Goal: Obtain resource: Download file/media

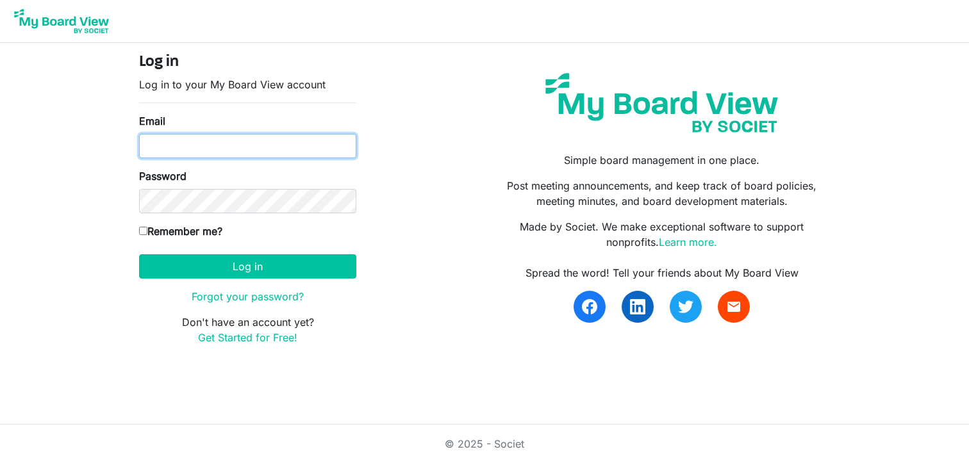
click at [203, 147] on input "Email" at bounding box center [247, 146] width 217 height 24
type input "[PERSON_NAME][EMAIL_ADDRESS][DOMAIN_NAME]"
click at [177, 232] on label "Remember me?" at bounding box center [180, 231] width 83 height 15
click at [147, 232] on input "Remember me?" at bounding box center [143, 231] width 8 height 8
checkbox input "true"
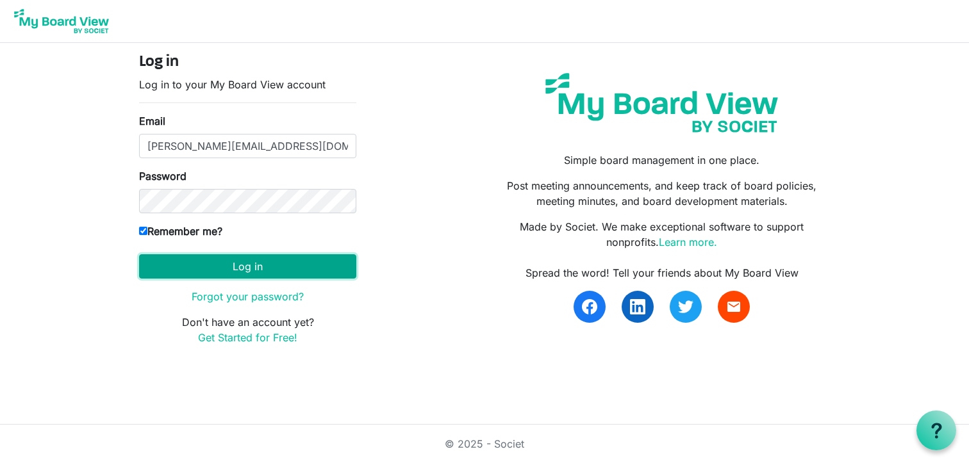
click at [236, 267] on button "Log in" at bounding box center [247, 266] width 217 height 24
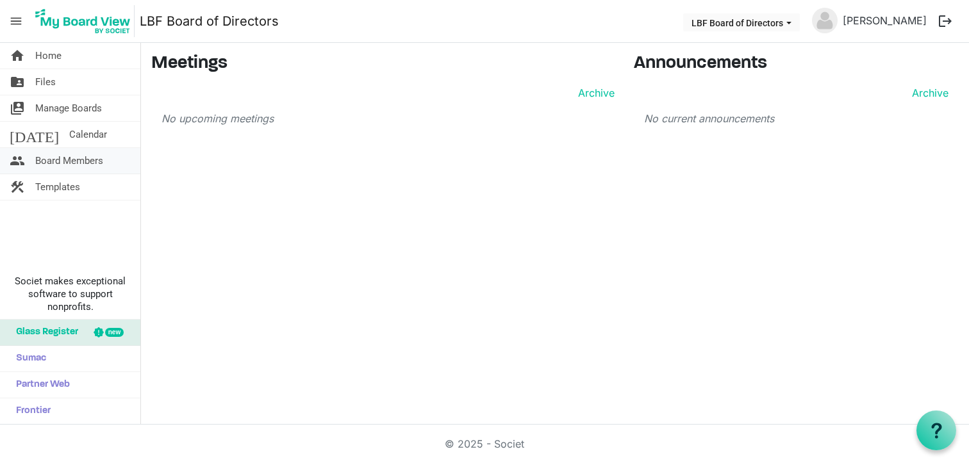
click at [66, 163] on span "Board Members" at bounding box center [69, 161] width 68 height 26
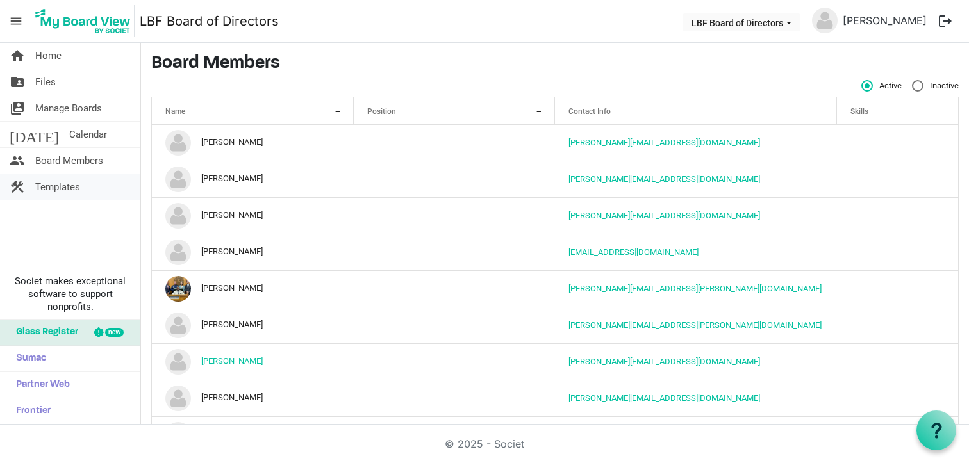
click at [63, 192] on span "Templates" at bounding box center [57, 187] width 45 height 26
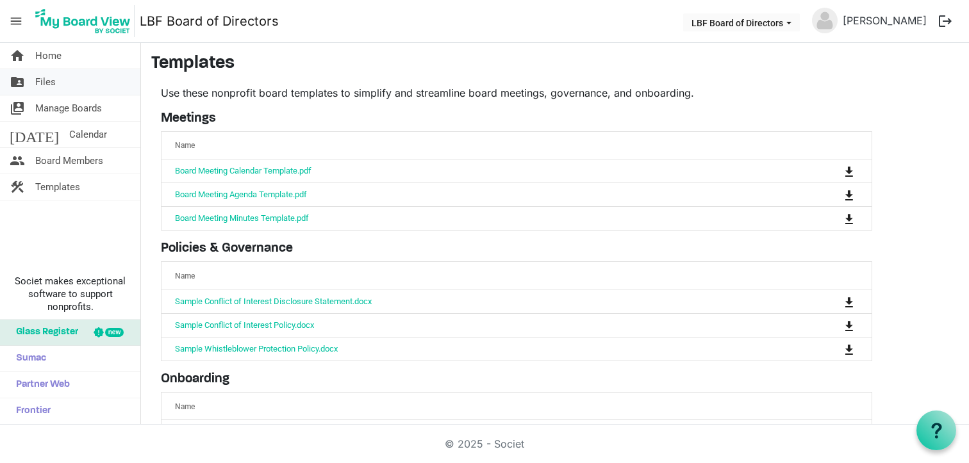
click at [56, 81] on link "folder_shared Files" at bounding box center [70, 82] width 140 height 26
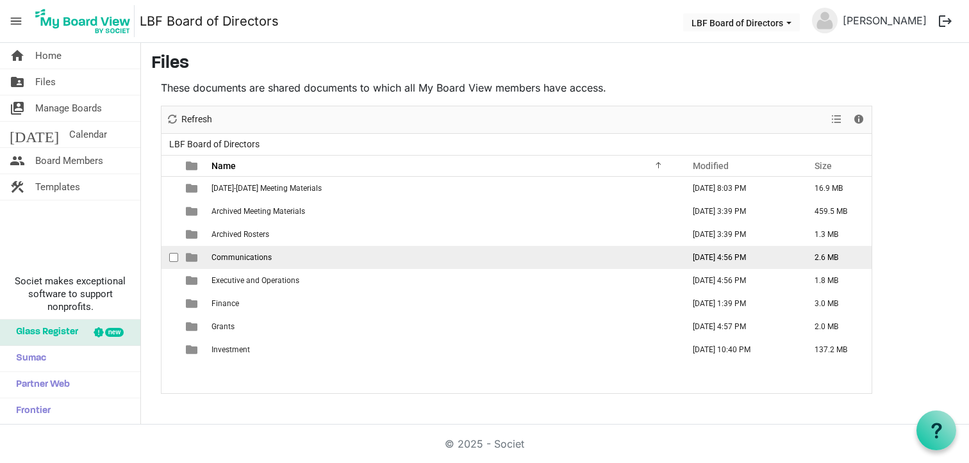
click at [241, 258] on span "Communications" at bounding box center [241, 257] width 60 height 9
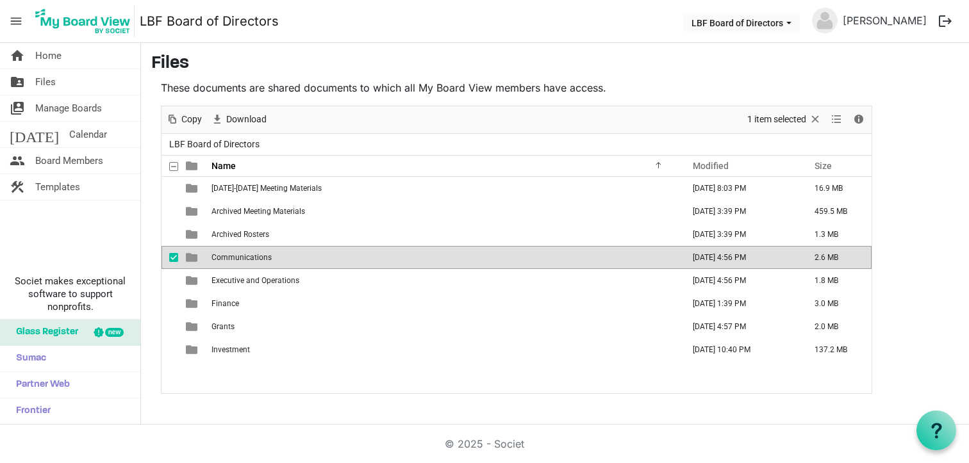
click at [241, 258] on span "Communications" at bounding box center [241, 257] width 60 height 9
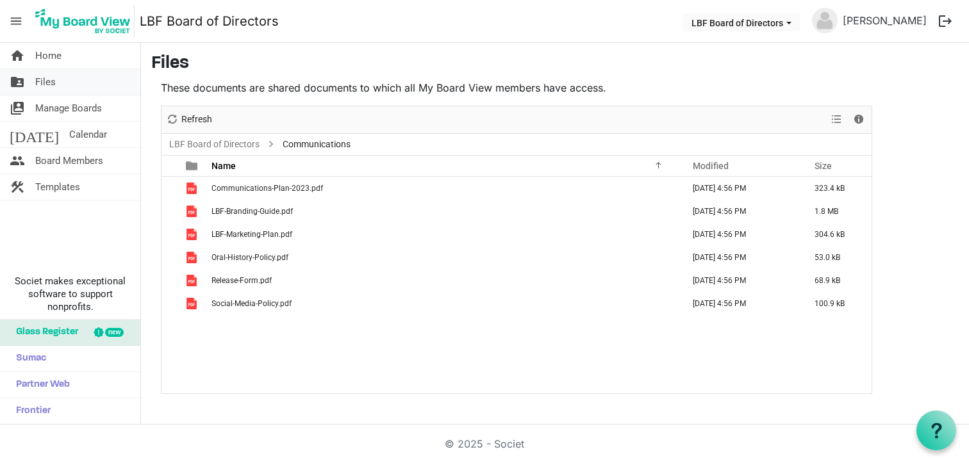
click at [56, 82] on link "folder_shared Files" at bounding box center [70, 82] width 140 height 26
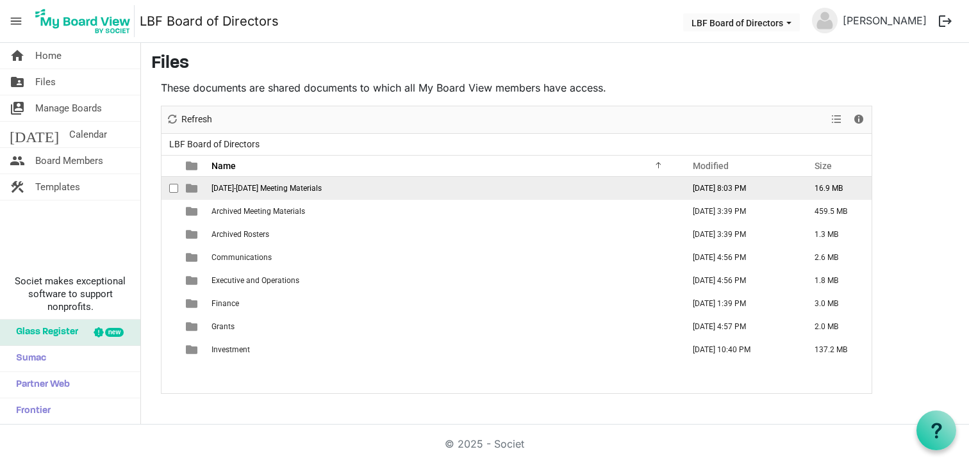
click at [232, 190] on span "[DATE]-[DATE] Meeting Materials" at bounding box center [266, 188] width 110 height 9
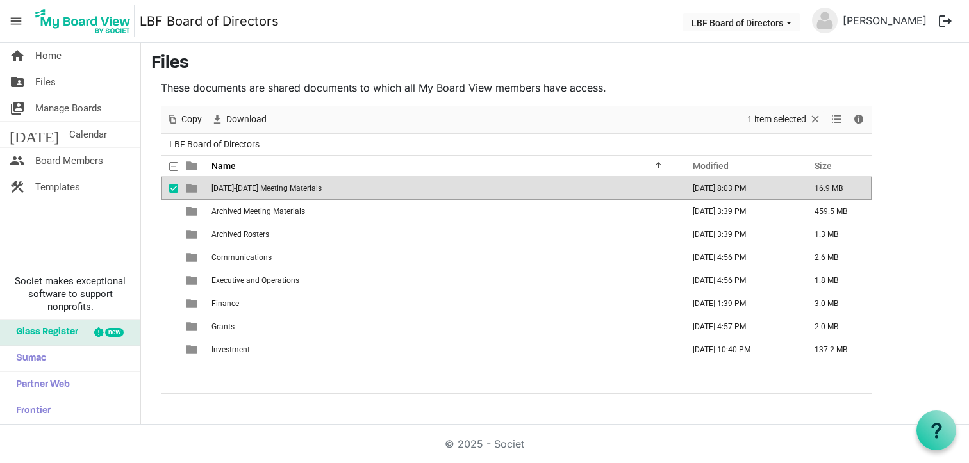
click at [232, 190] on span "[DATE]-[DATE] Meeting Materials" at bounding box center [266, 188] width 110 height 9
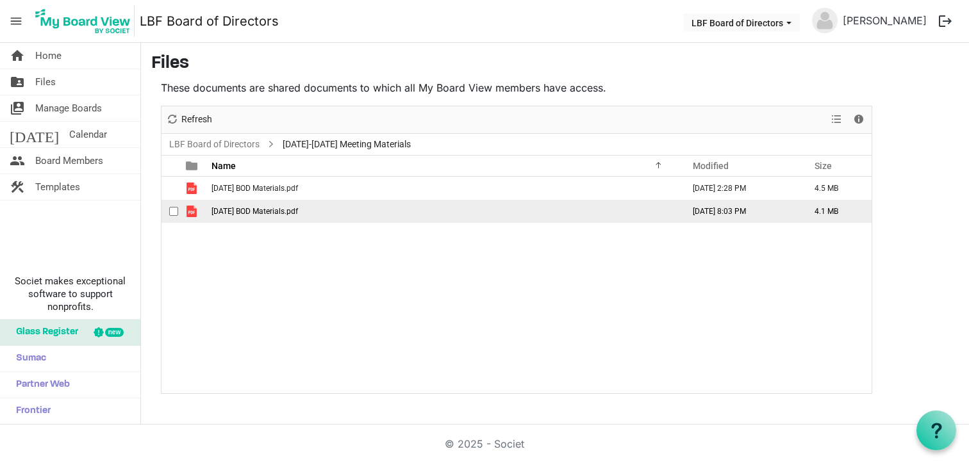
click at [261, 209] on span "[DATE] BOD Materials.pdf" at bounding box center [254, 211] width 86 height 9
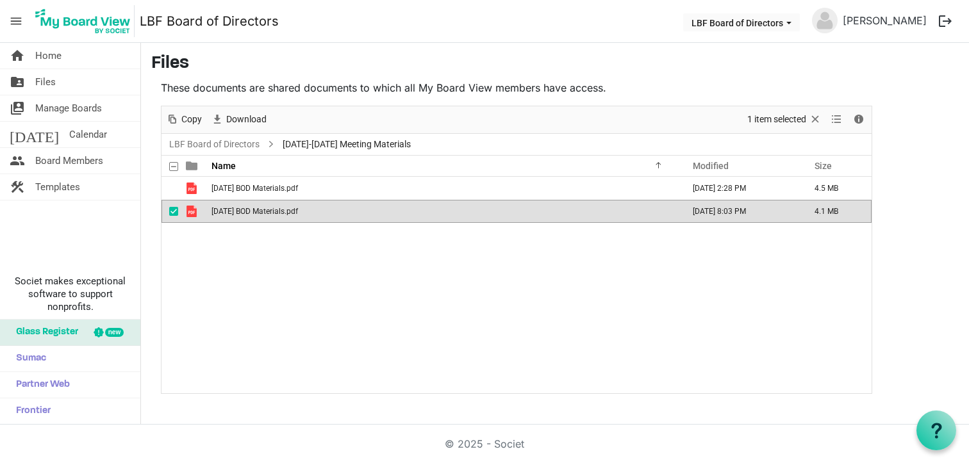
click at [261, 209] on span "[DATE] BOD Materials.pdf" at bounding box center [254, 211] width 86 height 9
